Goal: Information Seeking & Learning: Compare options

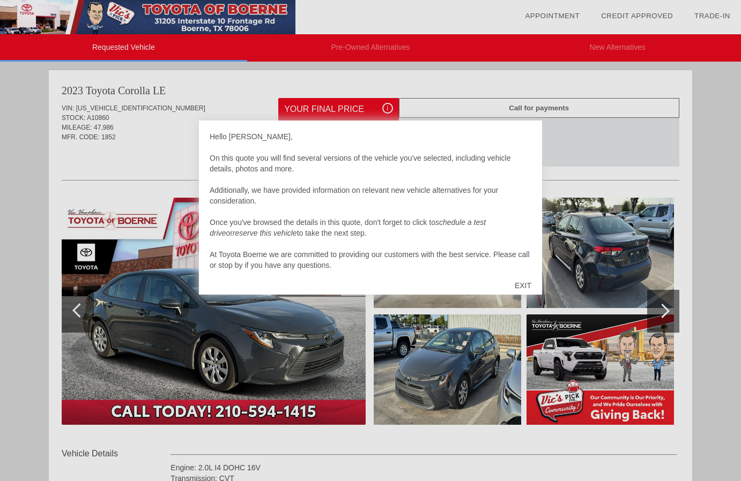
click at [522, 284] on div "EXIT" at bounding box center [523, 286] width 38 height 32
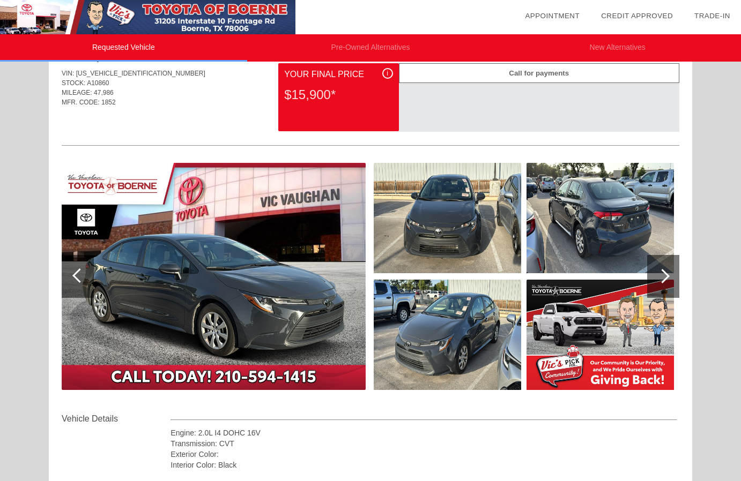
scroll to position [33, 0]
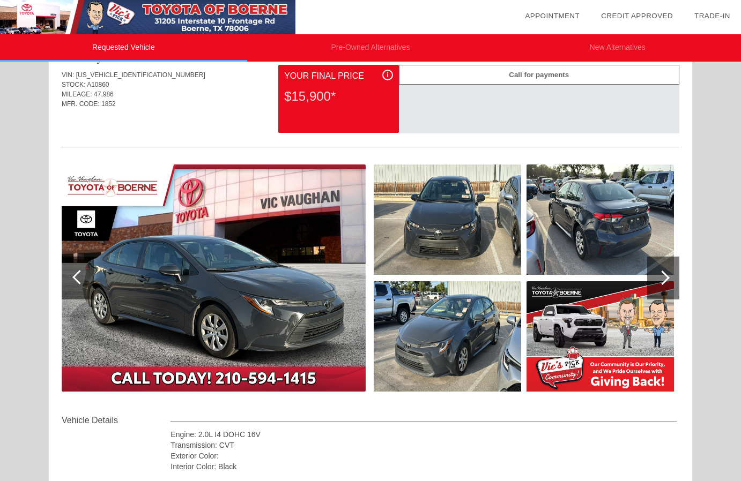
click at [658, 272] on div at bounding box center [663, 278] width 32 height 43
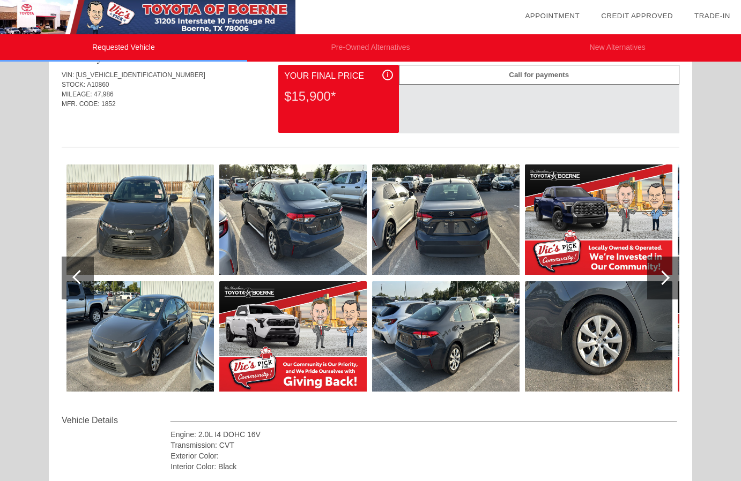
click at [658, 272] on div at bounding box center [663, 278] width 32 height 43
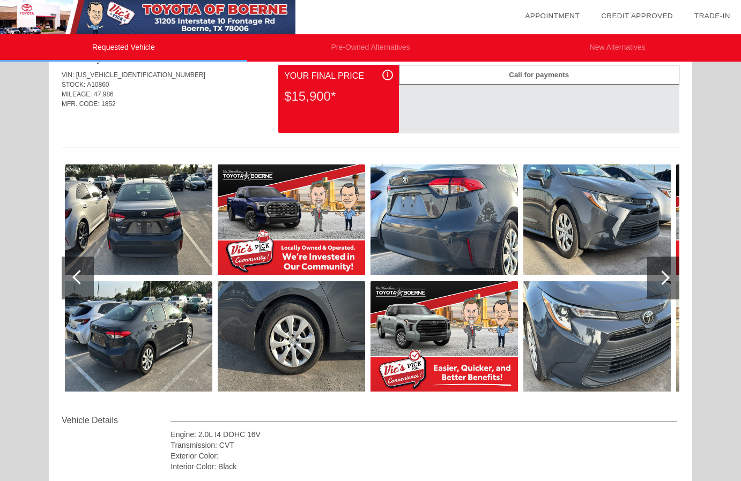
click at [658, 272] on div at bounding box center [663, 278] width 32 height 43
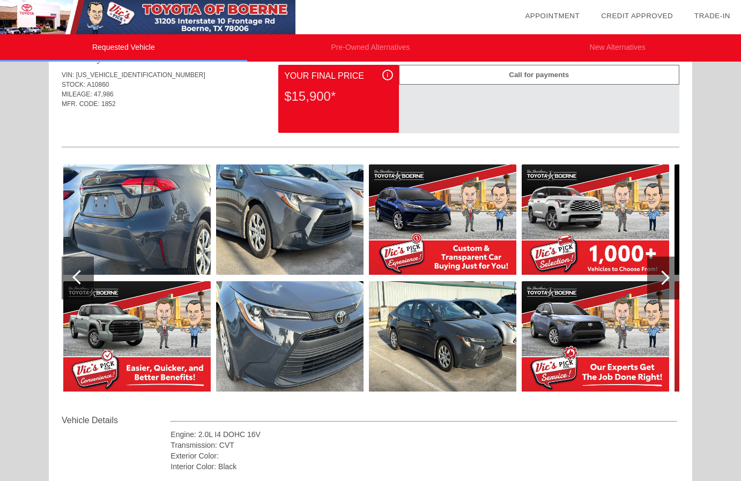
click at [658, 272] on div at bounding box center [663, 278] width 32 height 43
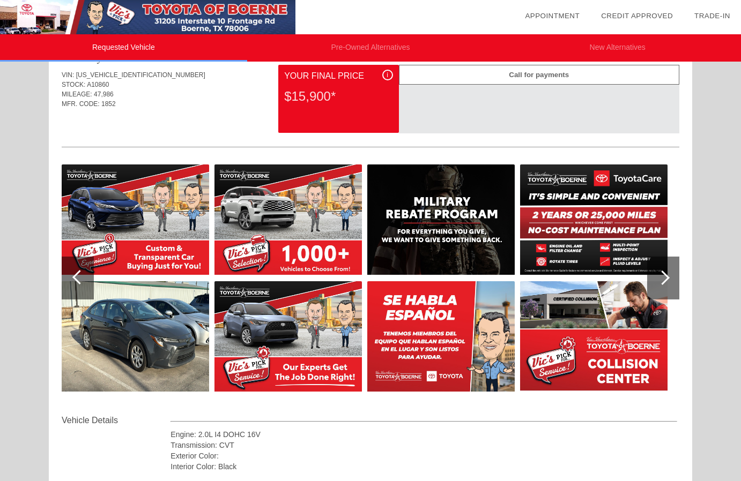
click at [658, 272] on div at bounding box center [663, 278] width 32 height 43
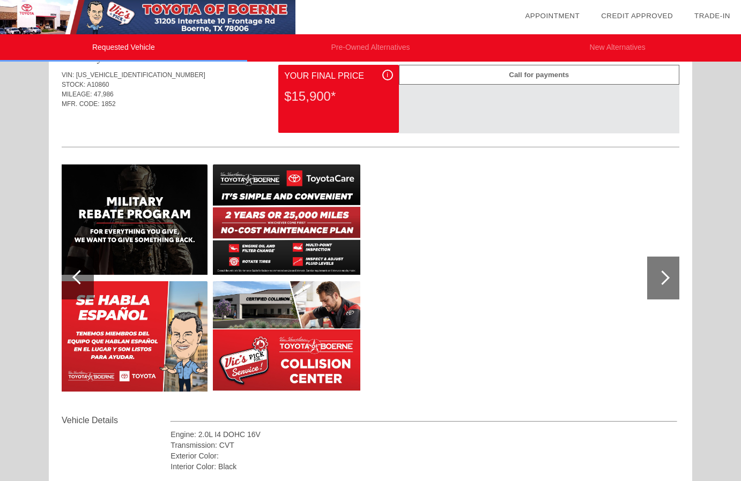
click at [658, 272] on div at bounding box center [663, 278] width 32 height 43
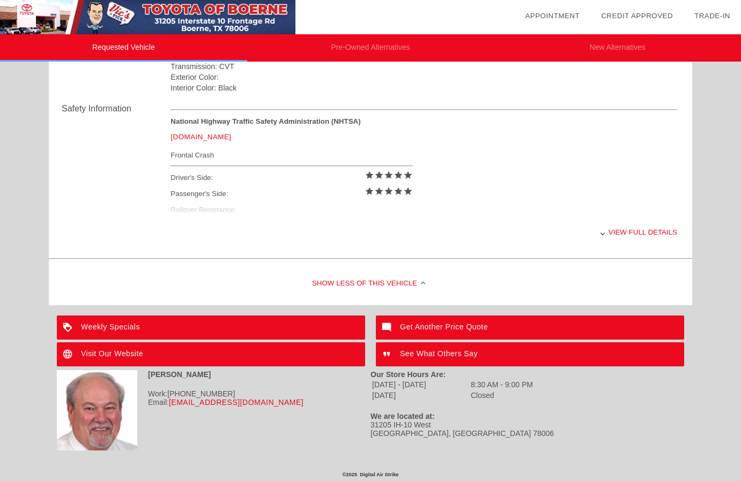
scroll to position [411, 0]
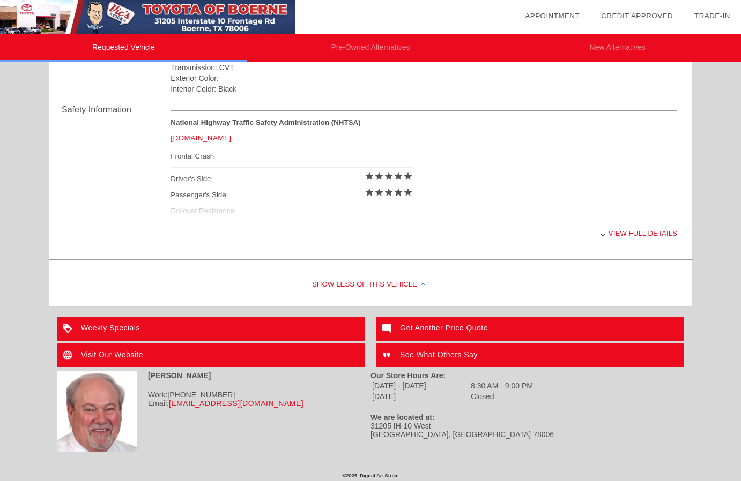
click at [622, 230] on div "View full details" at bounding box center [423, 233] width 507 height 26
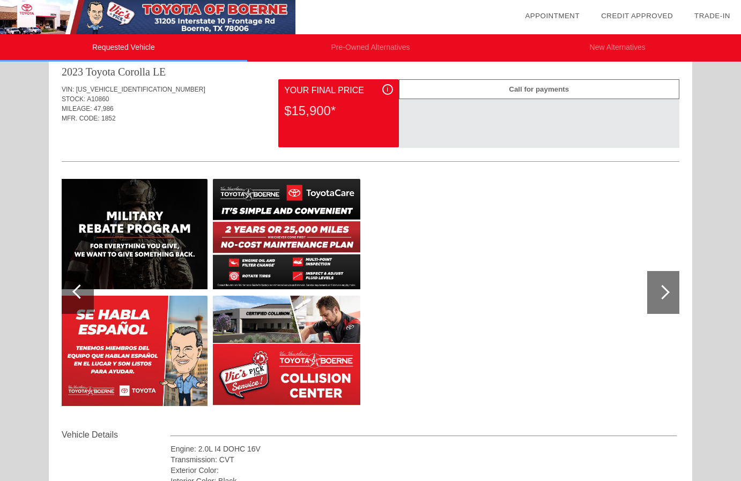
scroll to position [0, 0]
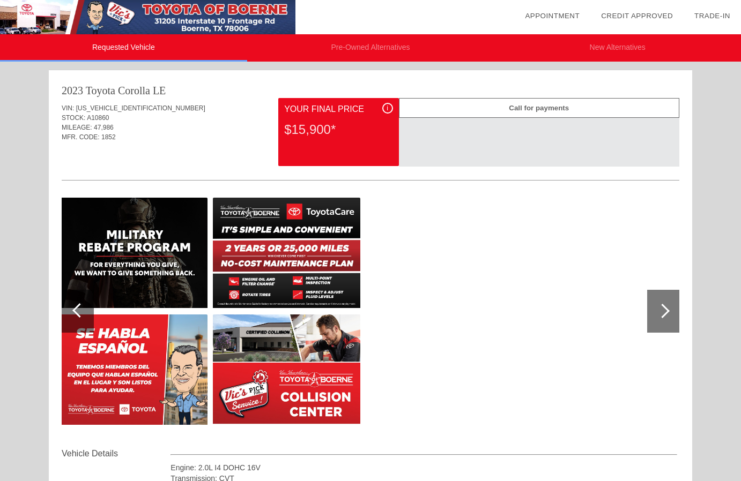
click at [385, 107] on div "i" at bounding box center [387, 108] width 11 height 11
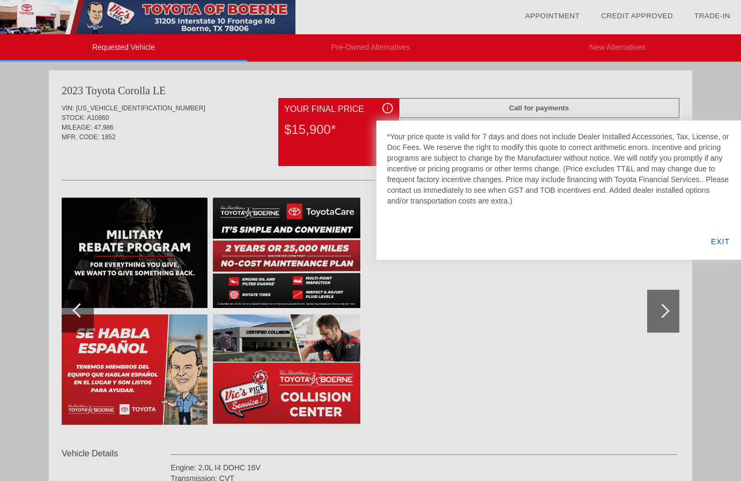
click at [709, 247] on div "EXIT" at bounding box center [719, 242] width 41 height 36
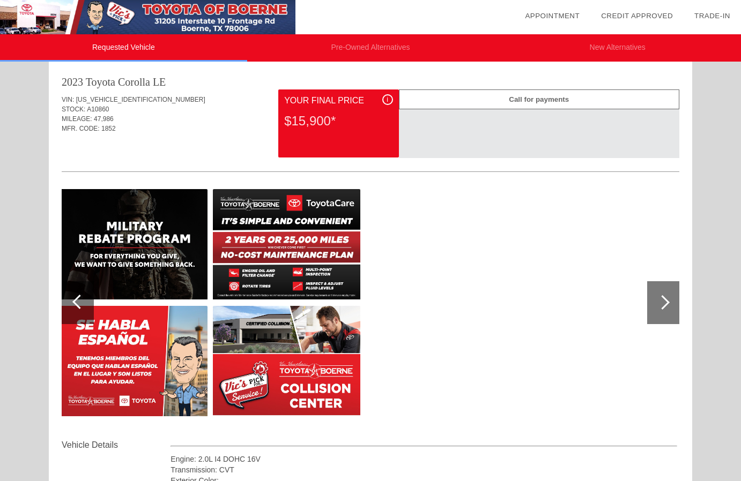
scroll to position [10, 0]
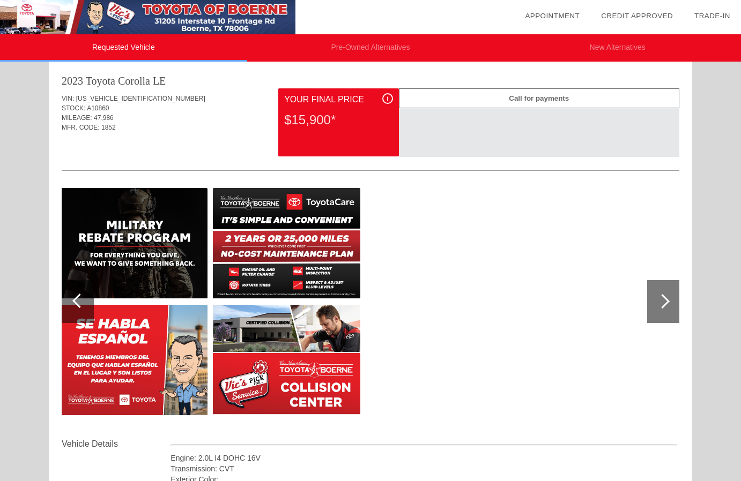
click at [77, 302] on div at bounding box center [79, 301] width 14 height 14
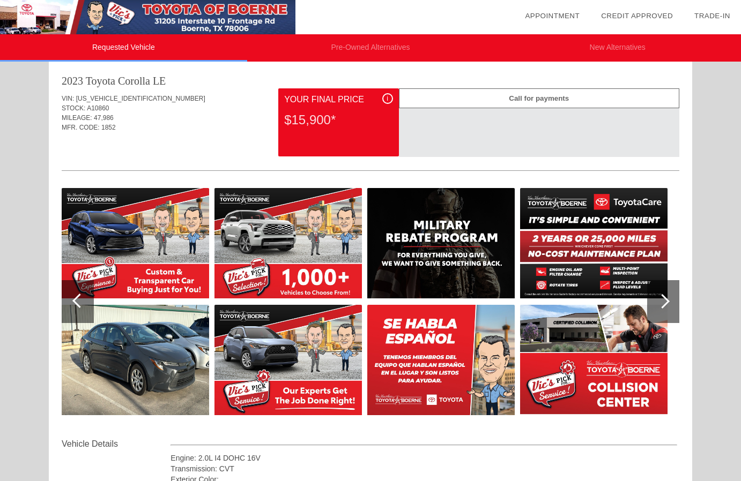
click at [77, 302] on div at bounding box center [79, 301] width 14 height 14
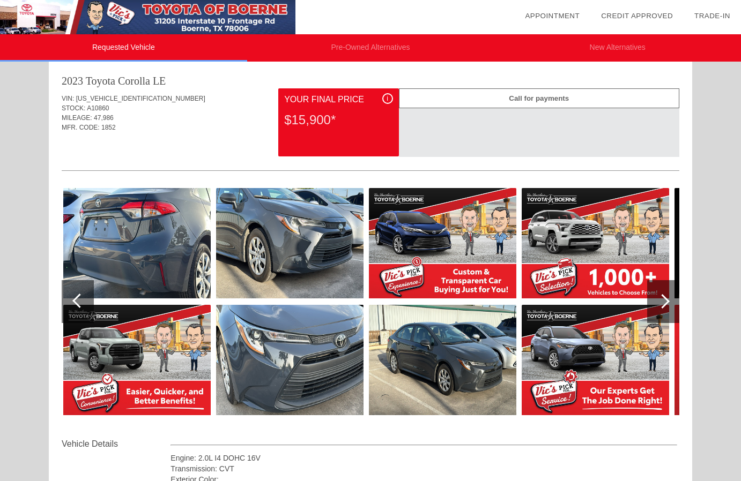
click at [77, 302] on div at bounding box center [79, 301] width 14 height 14
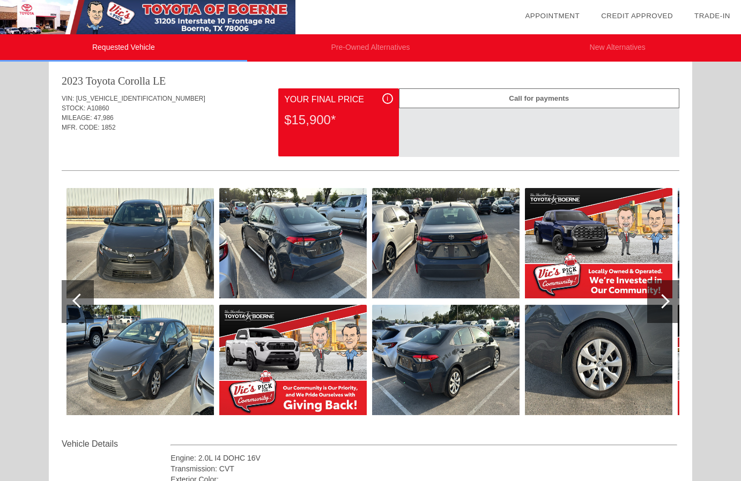
click at [77, 302] on div at bounding box center [79, 301] width 14 height 14
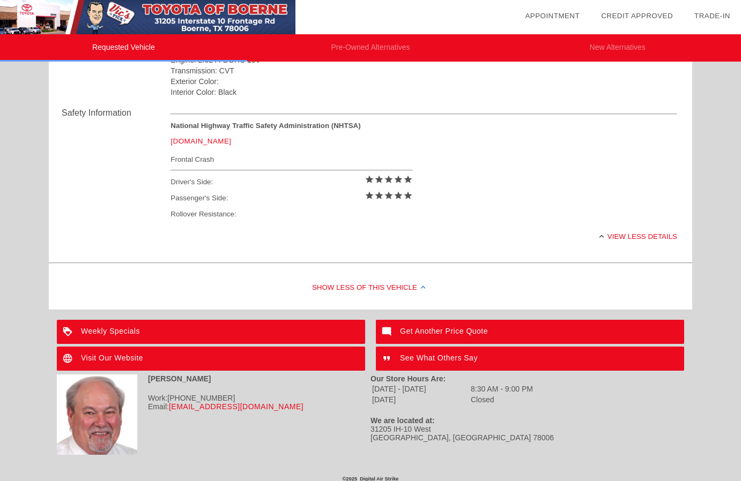
scroll to position [414, 0]
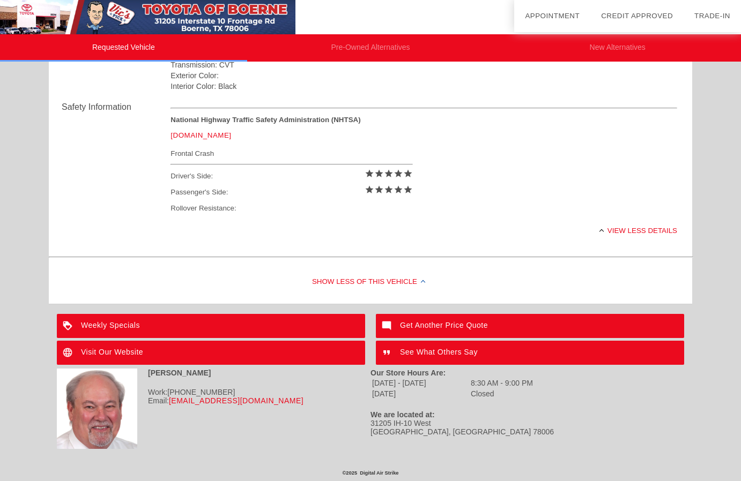
click at [431, 353] on div "See What Others Say" at bounding box center [530, 353] width 308 height 24
click at [360, 55] on li "Pre-Owned Alternatives" at bounding box center [370, 47] width 247 height 27
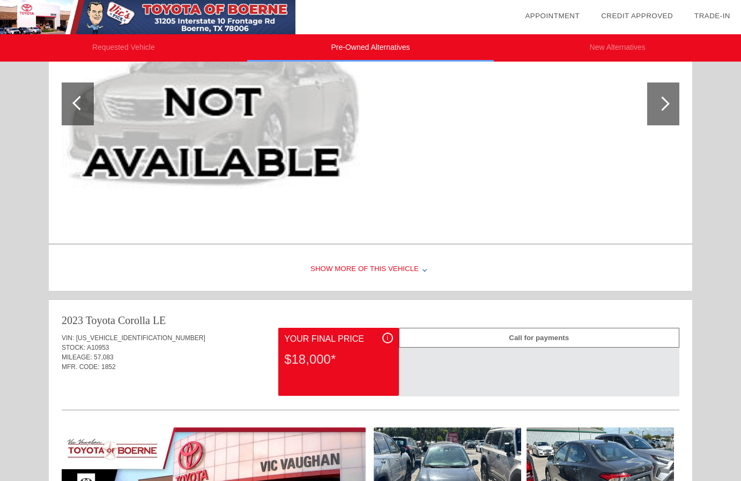
scroll to position [0, 0]
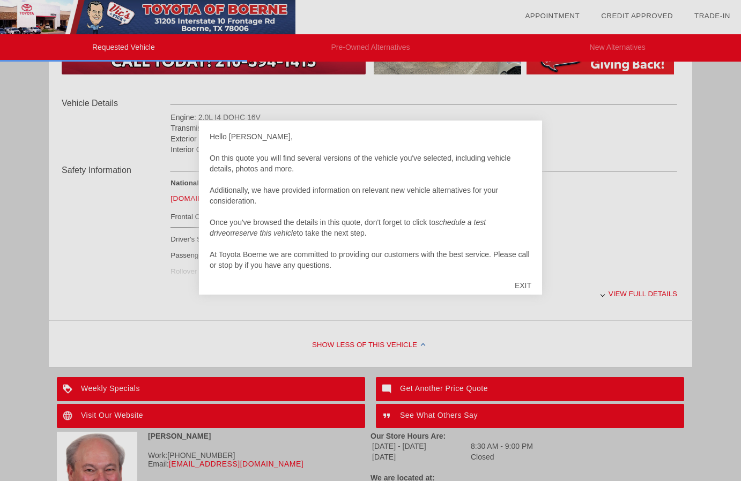
scroll to position [194, 0]
